Goal: Information Seeking & Learning: Understand process/instructions

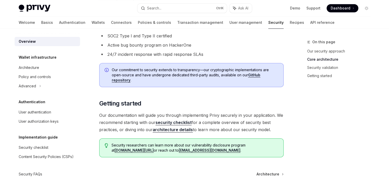
scroll to position [413, 0]
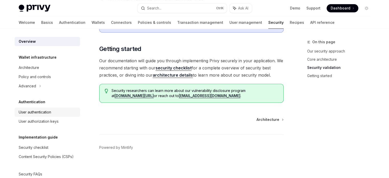
click at [43, 112] on div "User authentication" at bounding box center [35, 112] width 32 height 6
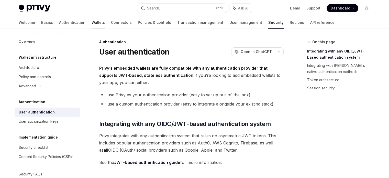
click at [91, 23] on link "Wallets" at bounding box center [97, 22] width 13 height 12
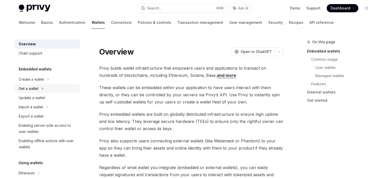
click at [37, 85] on div "Get a wallet" at bounding box center [29, 88] width 20 height 6
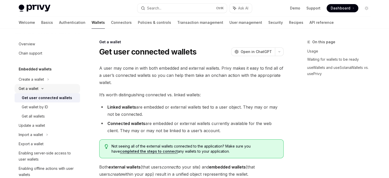
type textarea "*"
click at [137, 108] on li "Linked wallets are embedded or external wallets tied to a user object. They may…" at bounding box center [191, 110] width 184 height 14
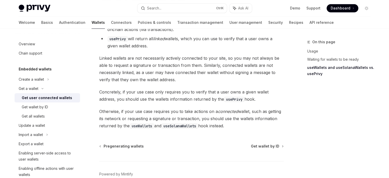
scroll to position [513, 0]
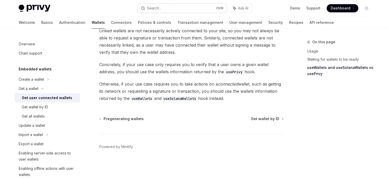
click at [158, 7] on div "Search..." at bounding box center [154, 8] width 14 height 6
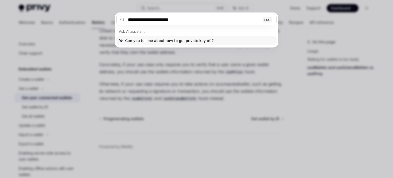
type input "**********"
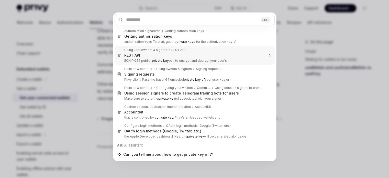
type textarea "*"
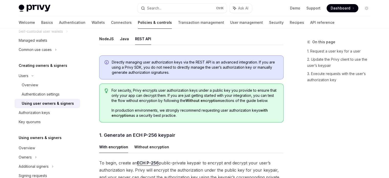
scroll to position [189, 0]
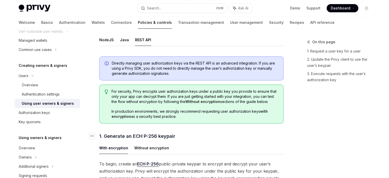
click at [178, 135] on h4 "​ 1. Generate an ECH P-256 keypair" at bounding box center [191, 135] width 184 height 7
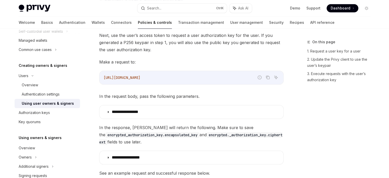
scroll to position [443, 0]
